Goal: Task Accomplishment & Management: Use online tool/utility

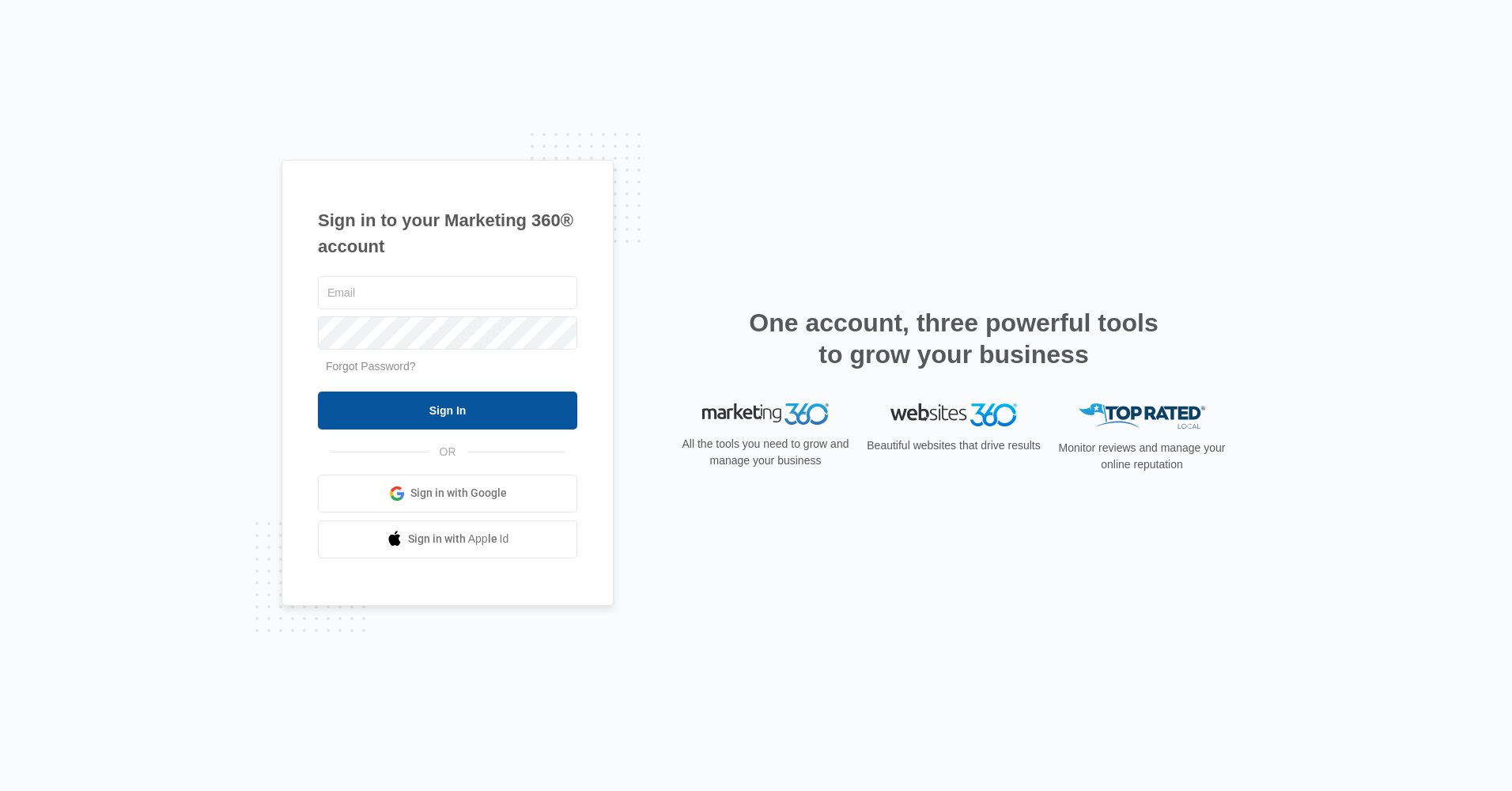
type input "[EMAIL_ADDRESS][DOMAIN_NAME]"
click at [441, 413] on input "Sign In" at bounding box center [447, 410] width 259 height 38
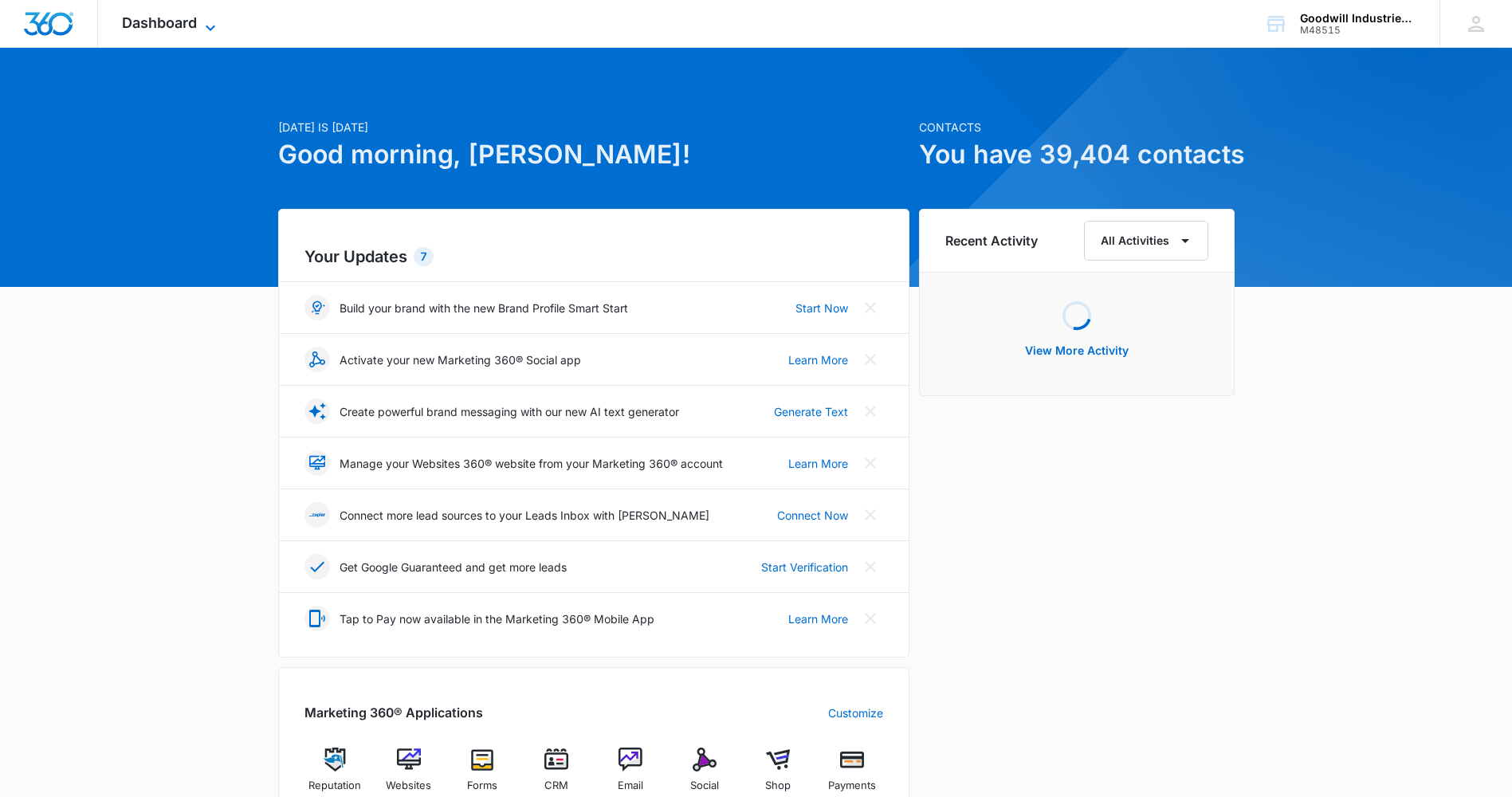
click at [154, 23] on span "Dashboard" at bounding box center [159, 22] width 75 height 17
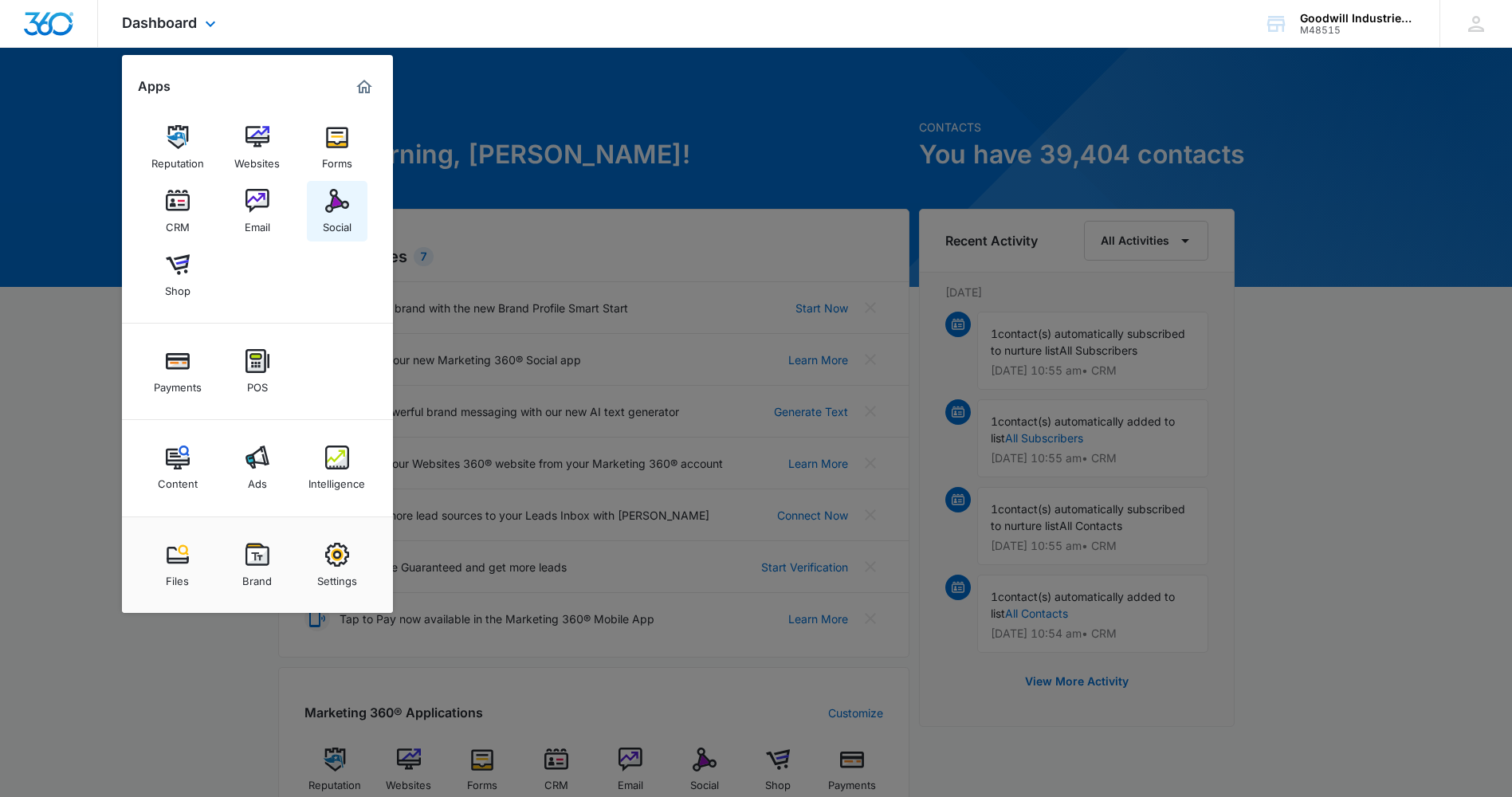
click at [336, 214] on div "Social" at bounding box center [337, 223] width 28 height 20
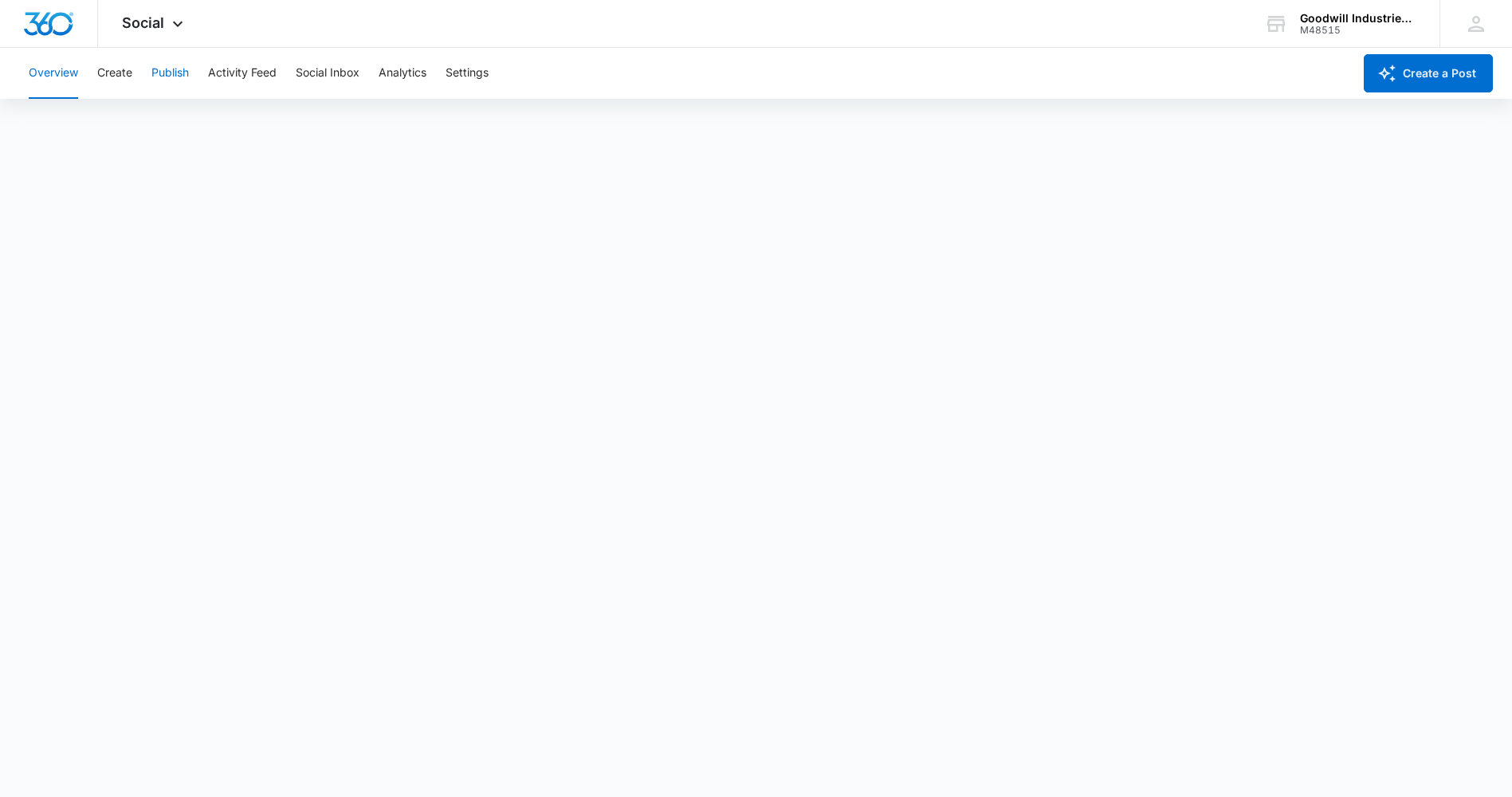
click at [181, 71] on button "Publish" at bounding box center [170, 73] width 37 height 51
